Goal: Information Seeking & Learning: Find specific fact

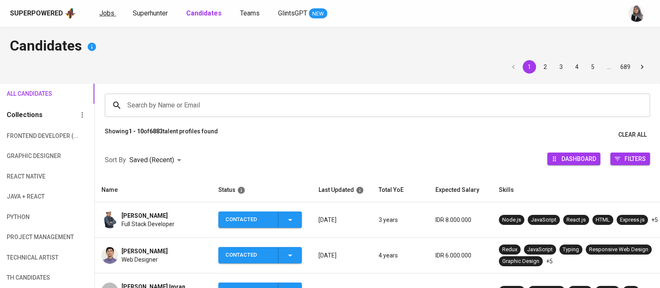
click at [101, 15] on span "Jobs" at bounding box center [106, 13] width 15 height 8
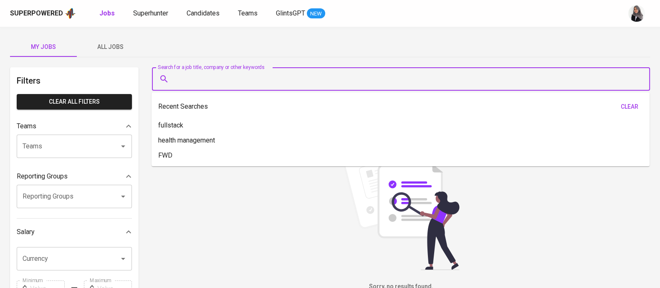
click at [196, 83] on input "Search for a job title, company or other keywords" at bounding box center [402, 79] width 461 height 16
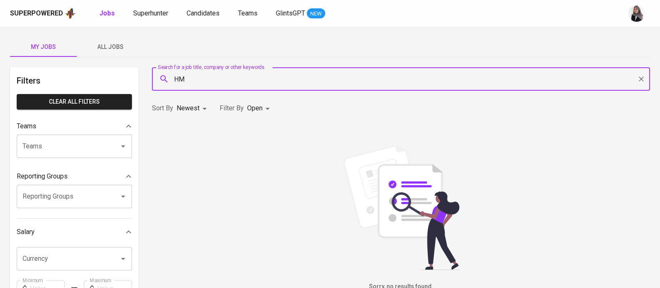
type input "H"
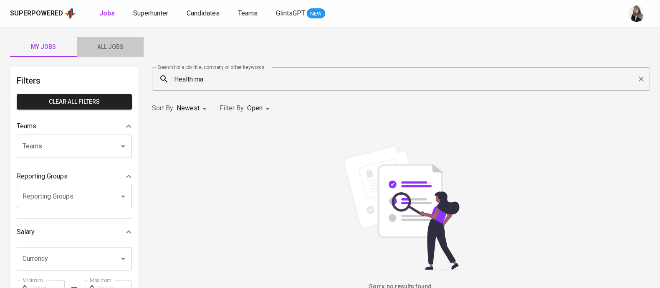
click at [115, 45] on span "All Jobs" at bounding box center [110, 47] width 57 height 10
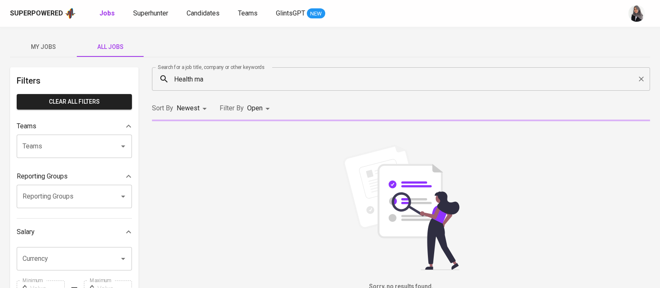
click at [230, 77] on input "Health ma" at bounding box center [402, 79] width 461 height 16
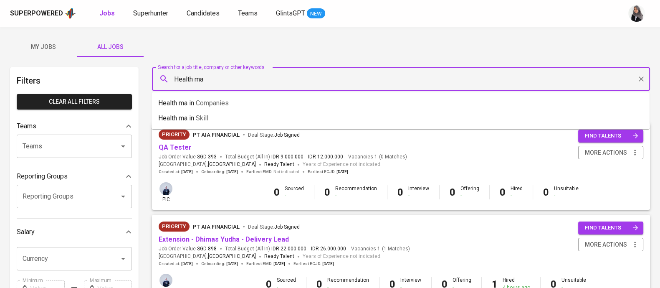
click at [218, 79] on input "Health ma" at bounding box center [402, 79] width 461 height 16
type input "Health management"
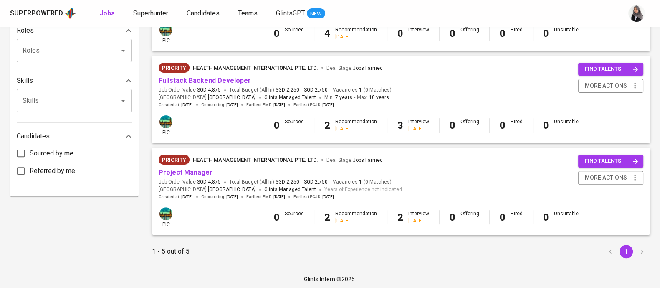
scroll to position [344, 0]
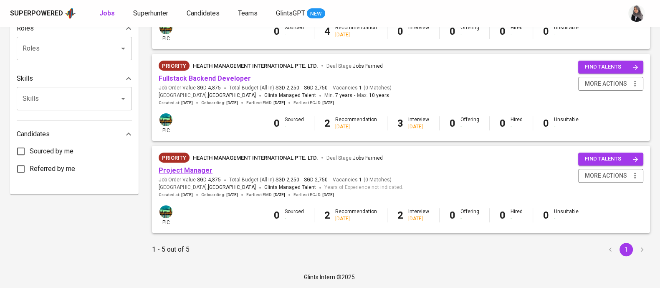
click at [197, 167] on link "Project Manager" at bounding box center [186, 170] width 54 height 8
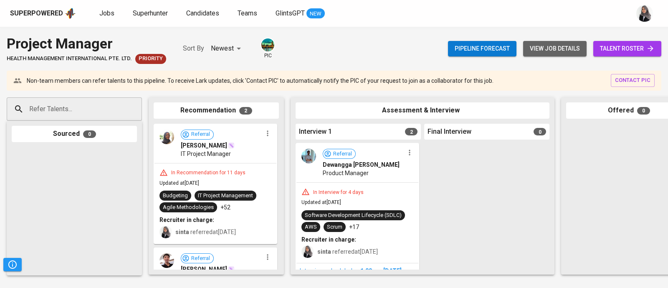
click at [559, 49] on span "view job details" at bounding box center [555, 48] width 50 height 10
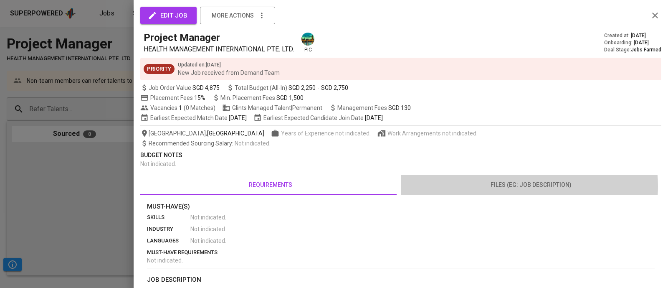
click at [518, 186] on span "files (eg: job description)" at bounding box center [531, 185] width 250 height 10
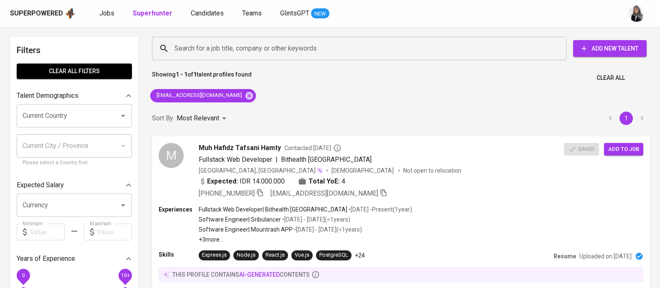
scroll to position [0, 0]
click at [429, 84] on div "Showing 1 - 1 of 1 talent profiles found Clear All" at bounding box center [401, 75] width 508 height 20
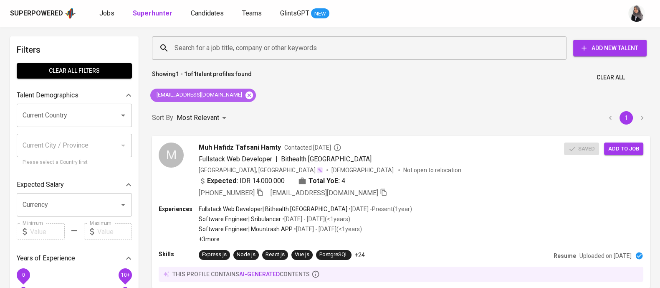
click at [245, 97] on icon at bounding box center [249, 95] width 8 height 8
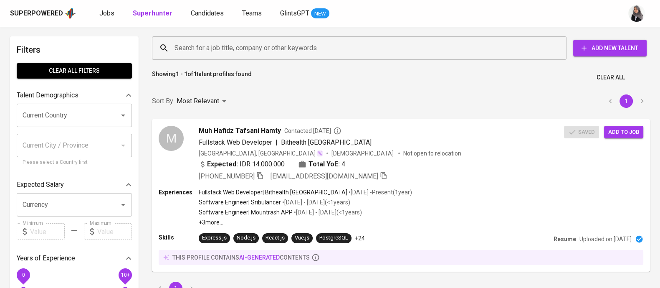
click at [202, 43] on input "Search for a job title, company or other keywords" at bounding box center [361, 48] width 378 height 16
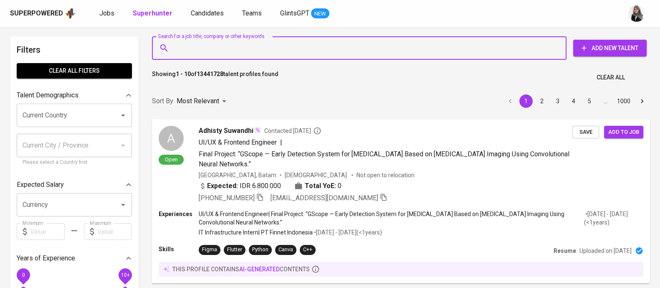
click at [230, 47] on input "Search for a job title, company or other keywords" at bounding box center [361, 48] width 378 height 16
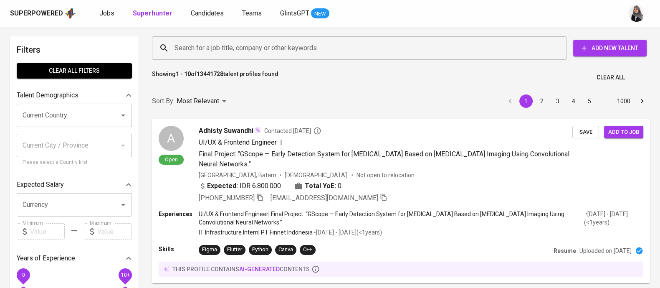
click at [205, 15] on span "Candidates" at bounding box center [207, 13] width 33 height 8
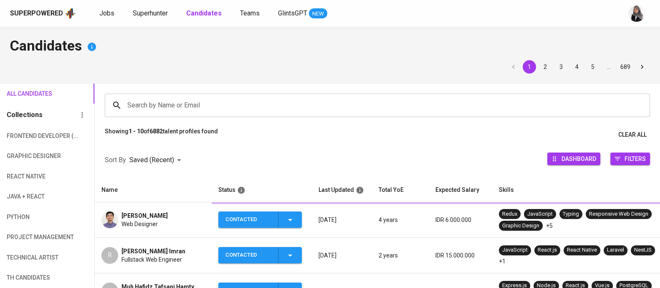
click at [242, 105] on input "Search by Name or Email" at bounding box center [379, 105] width 509 height 16
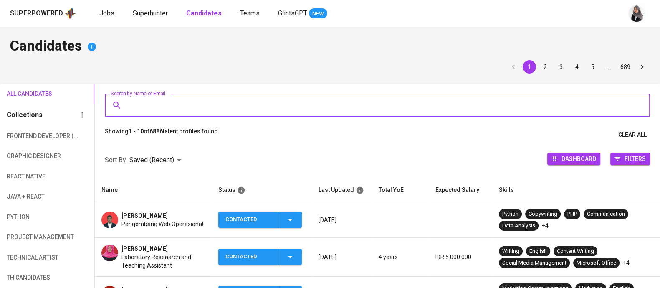
click at [242, 105] on input "Search by Name or Email" at bounding box center [379, 105] width 509 height 16
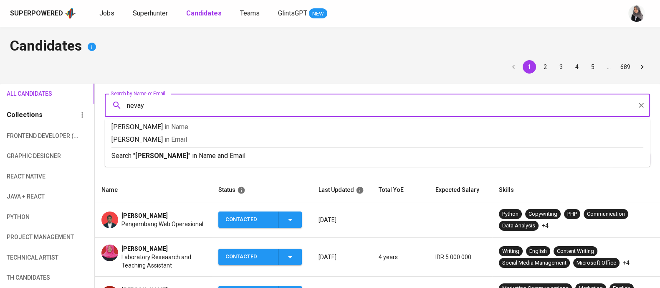
type input "nevaya"
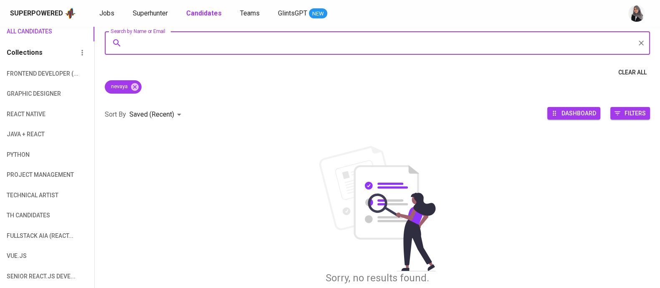
scroll to position [63, 0]
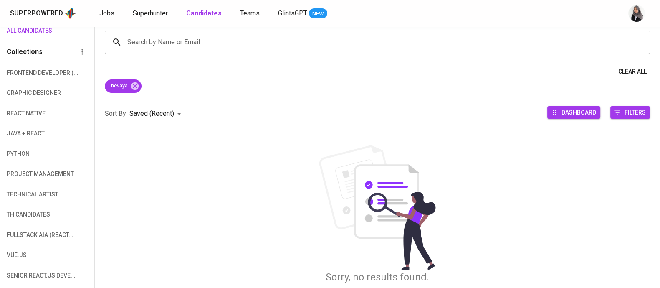
click at [555, 71] on div "Clear All" at bounding box center [377, 71] width 565 height 15
click at [136, 84] on icon at bounding box center [134, 85] width 9 height 9
click at [190, 38] on input "Search by Name or Email" at bounding box center [379, 42] width 509 height 16
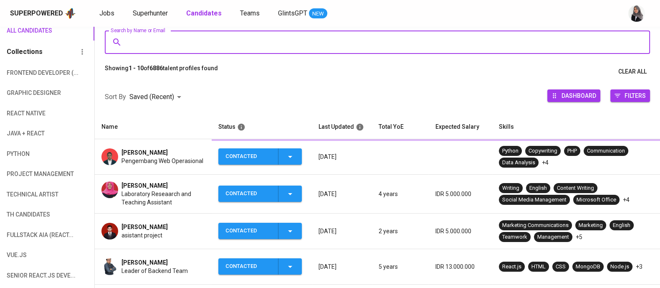
click at [224, 35] on input "Search by Name or Email" at bounding box center [379, 42] width 509 height 16
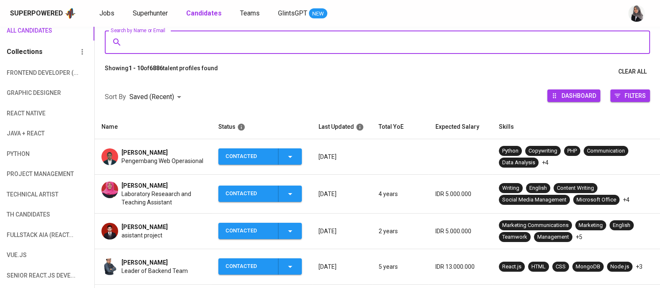
paste input "Nevaya Alexandria"
type input "Nevaya Alexandria"
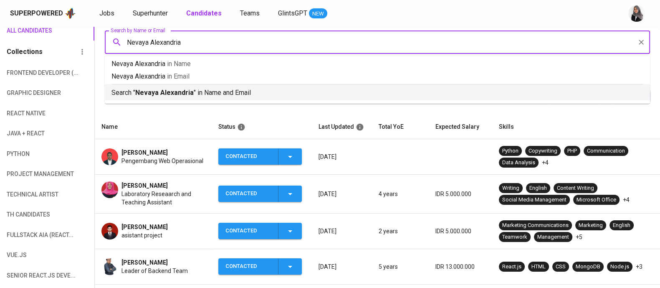
click at [213, 95] on p "Search " Nevaya Alexandria " in Name and Email" at bounding box center [377, 93] width 532 height 10
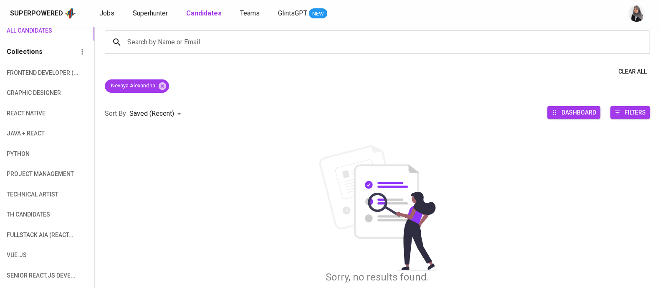
click at [213, 96] on div "Sort By Saved (Recent) DESC Dashboard Filters" at bounding box center [377, 113] width 565 height 35
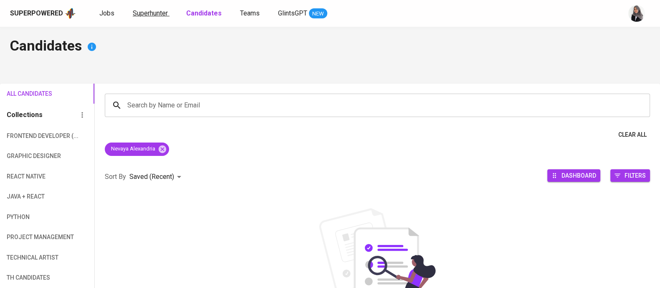
click at [147, 8] on link "Superhunter" at bounding box center [151, 13] width 37 height 10
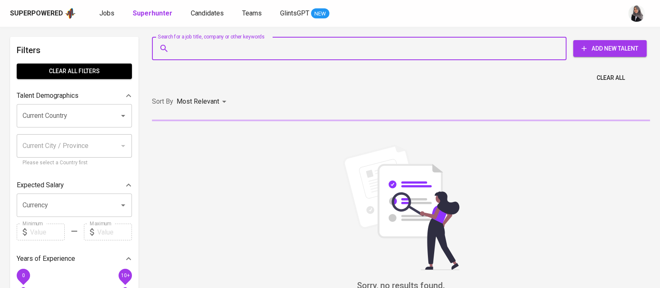
click at [240, 48] on input "Search for a job title, company or other keywords" at bounding box center [361, 48] width 378 height 16
paste input "Nevaya Alexandria"
type input "Nevaya Alexandria"
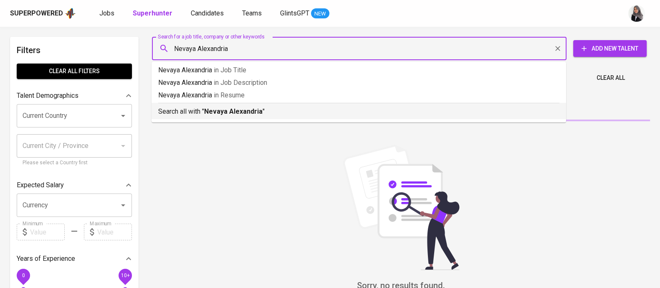
click at [258, 109] on b "Nevaya Alexandria" at bounding box center [233, 111] width 58 height 8
click at [258, 109] on div "Sort By Most Relevant MOST_RELEVANT" at bounding box center [401, 101] width 508 height 25
click at [427, 106] on div "Sort By Most Relevant MOST_RELEVANT" at bounding box center [401, 101] width 508 height 25
click at [204, 109] on div "Sort By Most Relevant MOST_RELEVANT" at bounding box center [401, 101] width 508 height 25
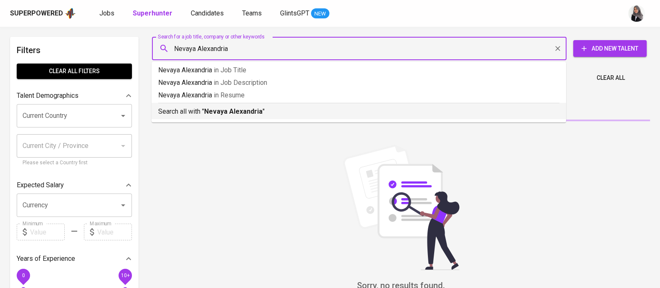
click at [204, 109] on div "Sort By Most Relevant MOST_RELEVANT" at bounding box center [401, 101] width 508 height 25
click at [294, 108] on div "Sort By Most Relevant MOST_RELEVANT" at bounding box center [401, 101] width 508 height 25
click at [202, 109] on div "Sort By Most Relevant MOST_RELEVANT" at bounding box center [401, 101] width 508 height 25
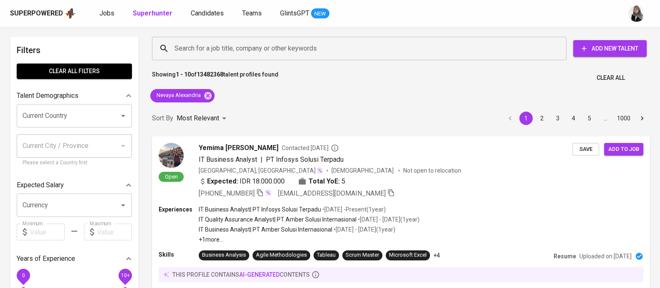
click at [202, 109] on div "Sort By Most Relevant MOST_RELEVANT 1 2 3 4 5 … 1000" at bounding box center [401, 118] width 508 height 25
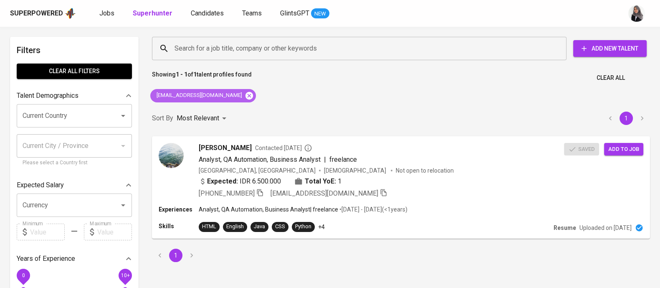
click at [245, 96] on icon at bounding box center [249, 95] width 8 height 8
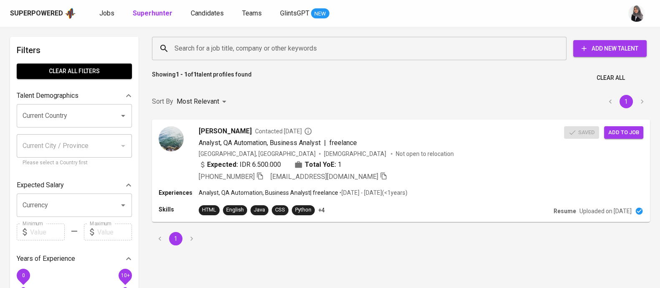
click at [255, 46] on input "Search for a job title, company or other keywords" at bounding box center [361, 48] width 378 height 16
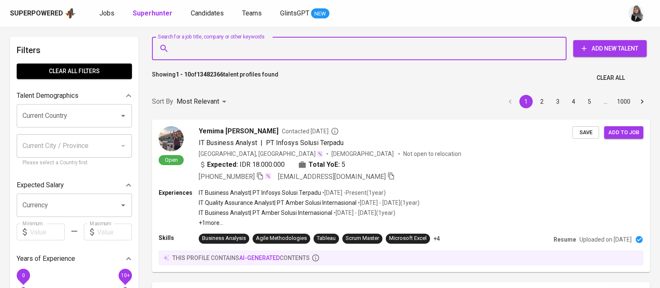
click at [258, 49] on input "Search for a job title, company or other keywords" at bounding box center [361, 48] width 378 height 16
paste input "[EMAIL_ADDRESS][DOMAIN_NAME]"
type input "[EMAIL_ADDRESS][DOMAIN_NAME]"
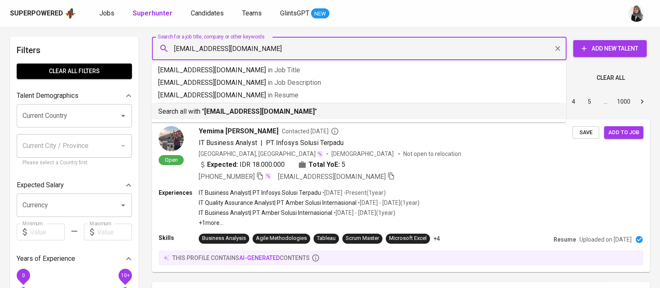
click at [252, 109] on b "[EMAIL_ADDRESS][DOMAIN_NAME]" at bounding box center [259, 111] width 111 height 8
click at [252, 109] on div "Sort By Most Relevant MOST_RELEVANT 1 2 3 4 5 … 1000" at bounding box center [401, 101] width 508 height 25
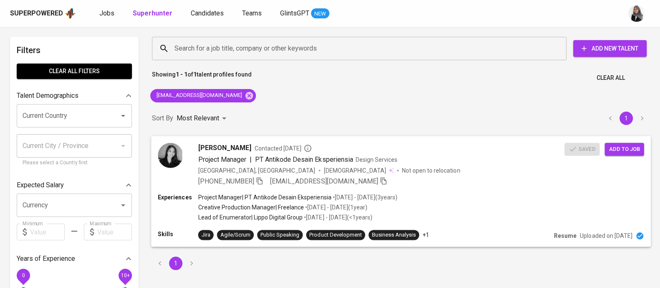
click at [463, 182] on div "[PHONE_NUMBER] [EMAIL_ADDRESS][DOMAIN_NAME]" at bounding box center [381, 181] width 367 height 10
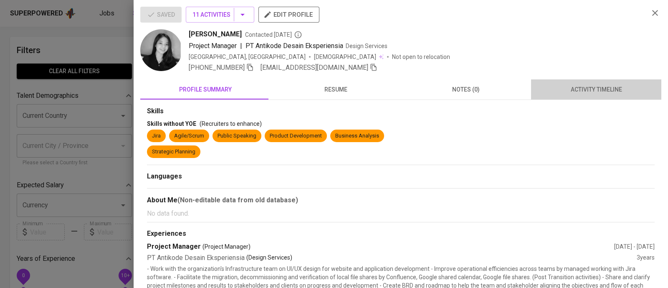
click at [594, 83] on button "activity timeline" at bounding box center [596, 89] width 130 height 20
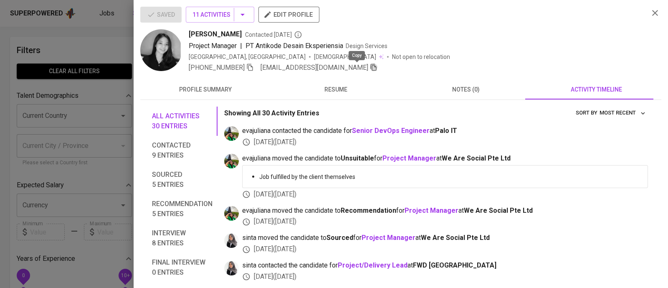
click at [371, 66] on icon "button" at bounding box center [374, 67] width 6 height 7
click at [98, 38] on div at bounding box center [334, 144] width 668 height 288
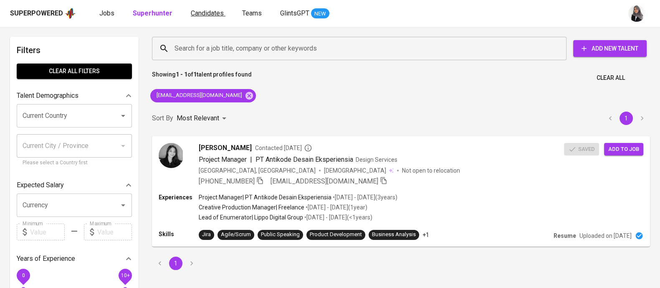
click at [206, 13] on span "Candidates" at bounding box center [207, 13] width 33 height 8
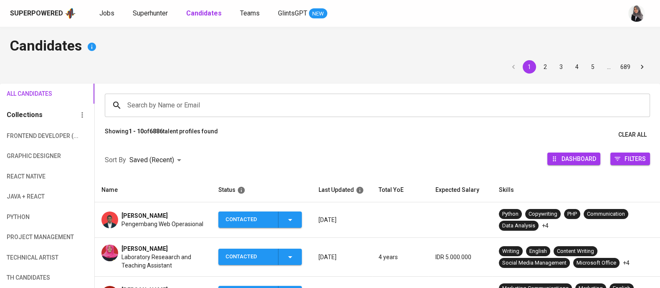
click at [243, 106] on input "Search by Name or Email" at bounding box center [379, 105] width 509 height 16
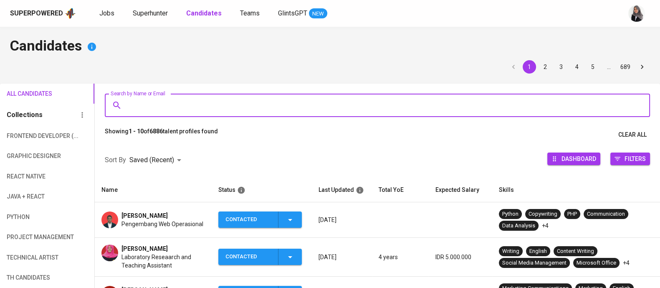
paste input "[EMAIL_ADDRESS][DOMAIN_NAME]"
type input "[EMAIL_ADDRESS][DOMAIN_NAME]"
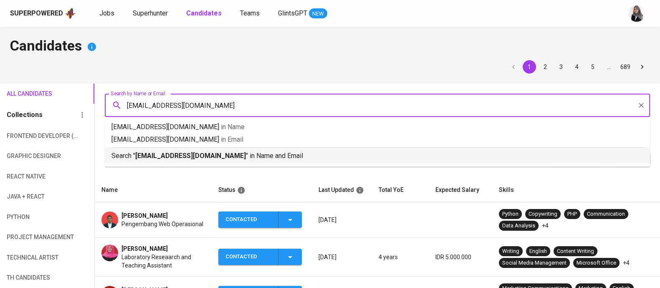
click at [243, 156] on p "Search " [EMAIL_ADDRESS][DOMAIN_NAME] " in Name and Email" at bounding box center [377, 156] width 532 height 10
click at [243, 142] on div at bounding box center [377, 142] width 565 height 0
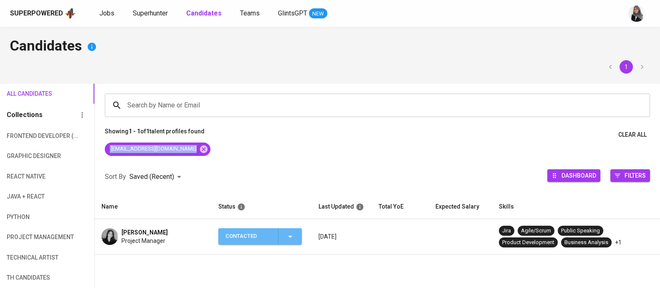
click at [299, 233] on button "Contacted" at bounding box center [259, 236] width 83 height 16
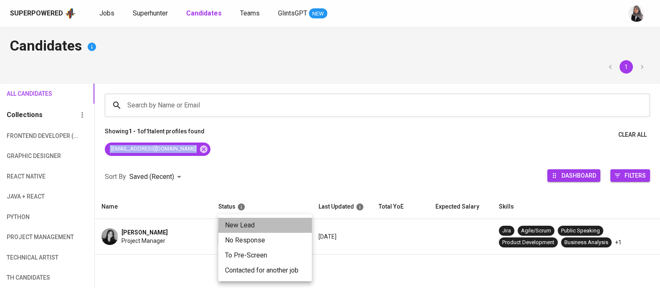
click at [269, 224] on li "New Lead" at bounding box center [265, 225] width 94 height 15
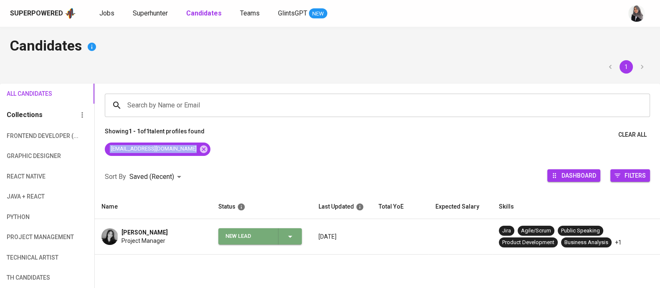
click at [291, 232] on icon "button" at bounding box center [290, 236] width 10 height 10
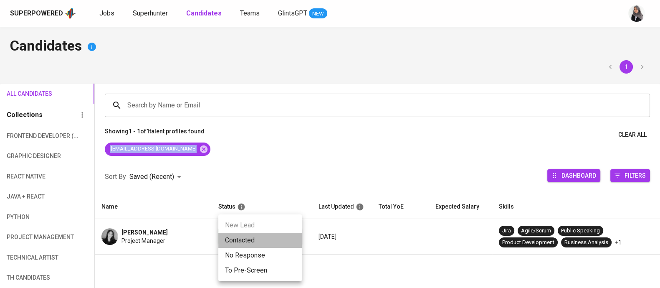
click at [259, 234] on li "Contacted" at bounding box center [259, 240] width 83 height 15
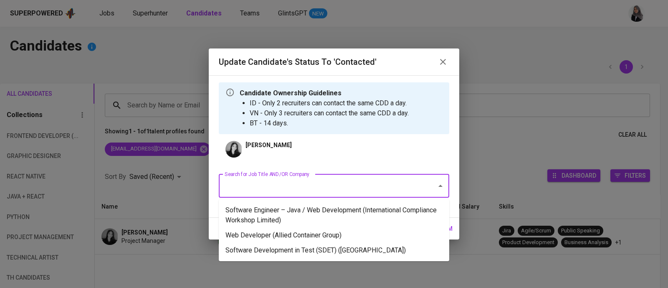
click at [360, 186] on input "Search for Job Title AND/OR Company" at bounding box center [323, 186] width 200 height 16
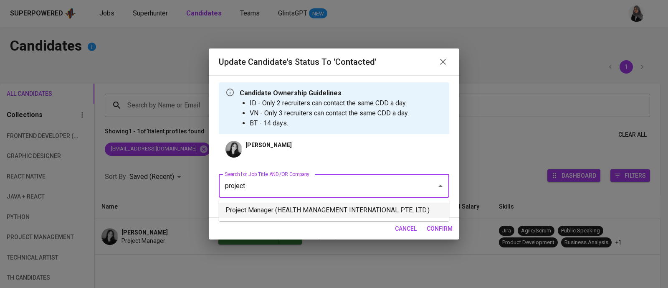
click at [367, 212] on li "Project Manager (HEALTH MANAGEMENT INTERNATIONAL PTE. LTD.)" at bounding box center [334, 209] width 230 height 15
type input "project"
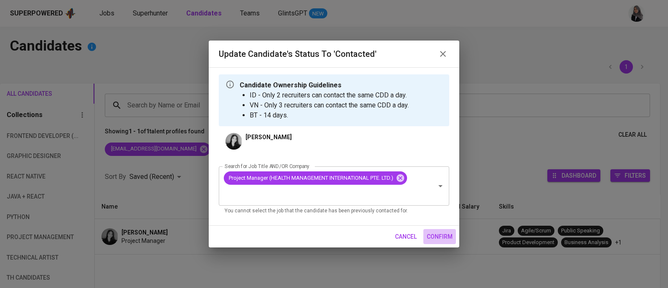
click at [441, 241] on span "confirm" at bounding box center [440, 236] width 26 height 10
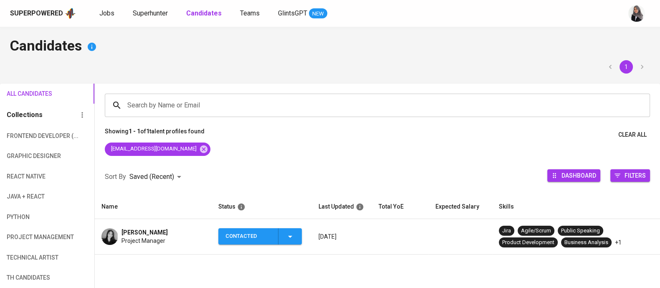
click at [130, 241] on span "Project Manager" at bounding box center [143, 240] width 44 height 8
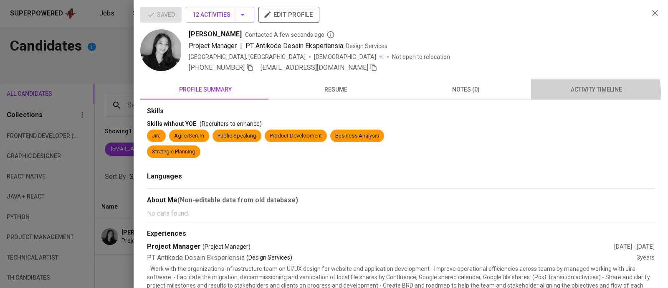
click at [580, 92] on span "activity timeline" at bounding box center [596, 89] width 120 height 10
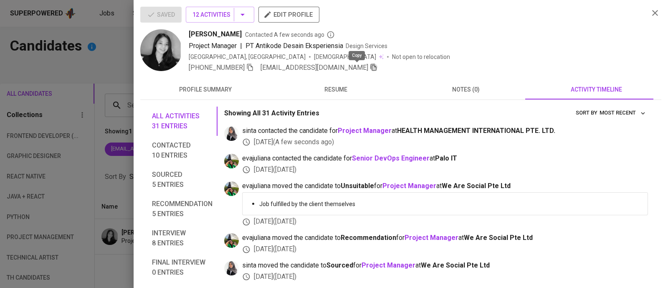
click at [370, 70] on icon "button" at bounding box center [374, 67] width 8 height 8
click at [250, 71] on span "[PHONE_NUMBER]" at bounding box center [221, 68] width 65 height 10
click at [250, 69] on icon "button" at bounding box center [250, 67] width 8 height 8
click at [108, 61] on div at bounding box center [334, 144] width 668 height 288
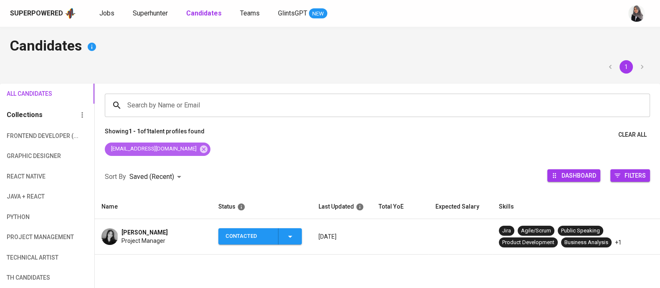
click at [192, 143] on div "[EMAIL_ADDRESS][DOMAIN_NAME]" at bounding box center [158, 148] width 106 height 13
click at [200, 147] on icon at bounding box center [204, 149] width 8 height 8
